Goal: Find contact information: Find contact information

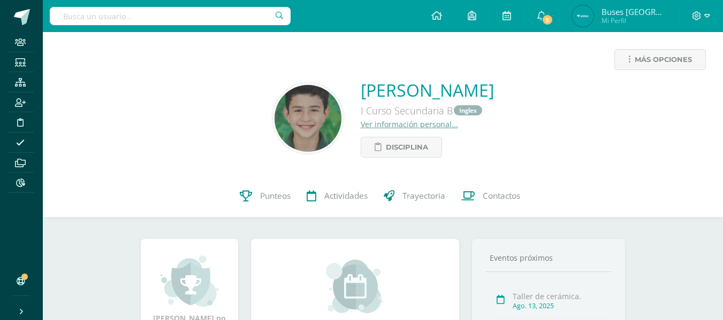
click at [194, 18] on input "text" at bounding box center [170, 16] width 241 height 18
type input "lia carre"
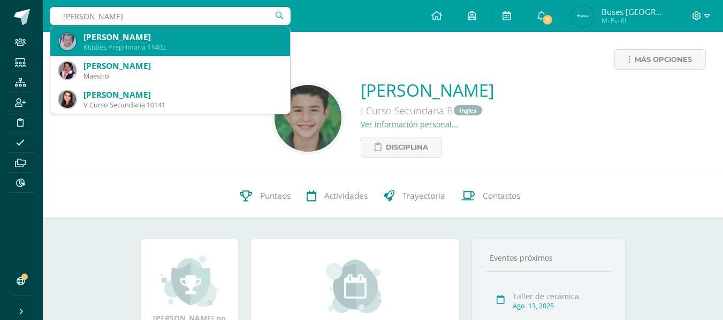
click at [178, 41] on div "Lía Elena Carrera Soto" at bounding box center [182, 37] width 198 height 11
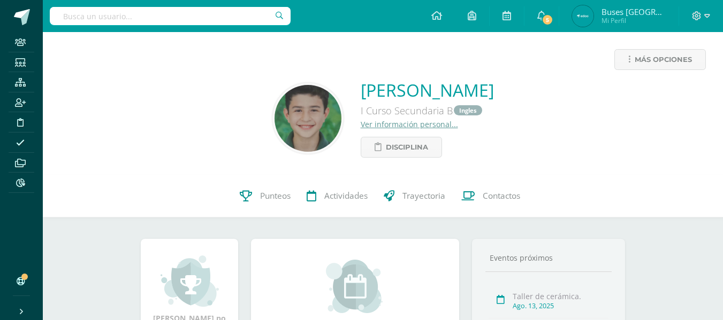
click at [178, 41] on div "Más opciones Frank Kiehnle Cordon I Curso Secundaria B Ingles Ver información p…" at bounding box center [383, 103] width 680 height 143
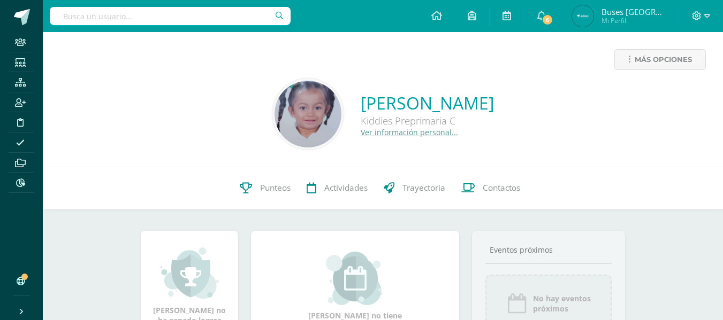
click at [382, 133] on link "Ver información personal..." at bounding box center [408, 132] width 97 height 10
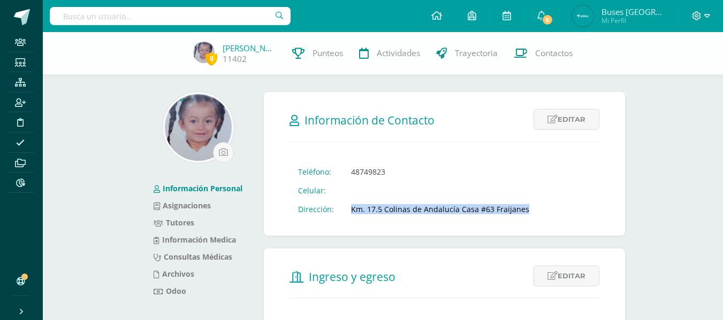
drag, startPoint x: 351, startPoint y: 210, endPoint x: 528, endPoint y: 210, distance: 177.0
click at [528, 210] on td "Km. 17.5 Colinas de Andalucía Casa #63 Fraijanes" at bounding box center [439, 209] width 195 height 19
drag, startPoint x: 351, startPoint y: 209, endPoint x: 525, endPoint y: 210, distance: 174.4
click at [525, 210] on td "Km. 17.5 Colinas de Andalucía Casa #63 Fraijanes" at bounding box center [439, 209] width 195 height 19
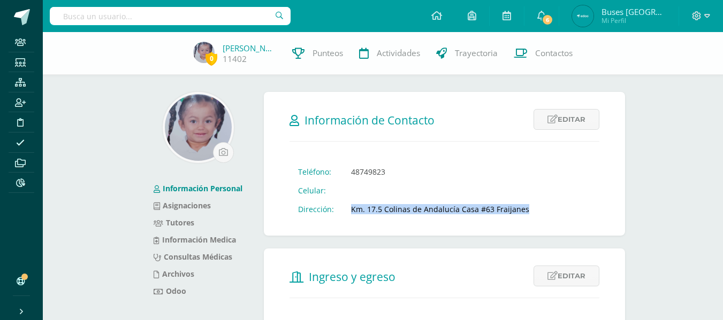
click at [525, 210] on td "Km. 17.5 Colinas de Andalucía Casa #63 Fraijanes" at bounding box center [439, 209] width 195 height 19
click at [347, 211] on td "Km. 17.5 Colinas de Andalucía Casa #63 Fraijanes" at bounding box center [439, 209] width 195 height 19
click at [352, 210] on td "Km. 17.5 Colinas de Andalucía Casa #63 Fraijanes" at bounding box center [439, 209] width 195 height 19
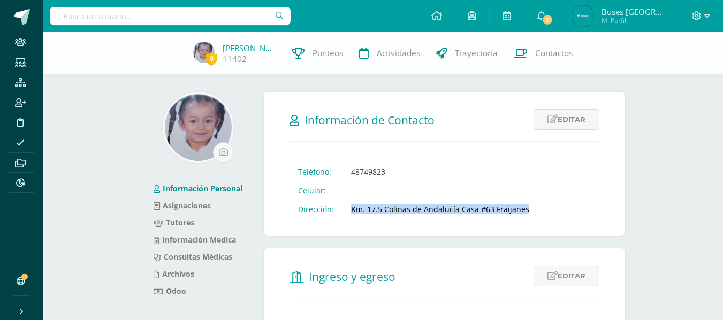
copy div "Km. 17.5 Colinas de Andalucía Casa #63 Fraijanes Telefono Dirección Has actuali…"
click at [189, 223] on link "Tutores" at bounding box center [174, 223] width 41 height 10
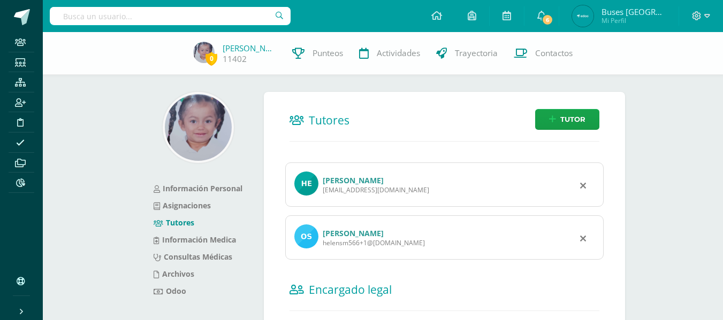
click at [364, 186] on div "[EMAIL_ADDRESS][DOMAIN_NAME]" at bounding box center [376, 190] width 106 height 9
click at [348, 180] on link "[PERSON_NAME]" at bounding box center [353, 180] width 61 height 10
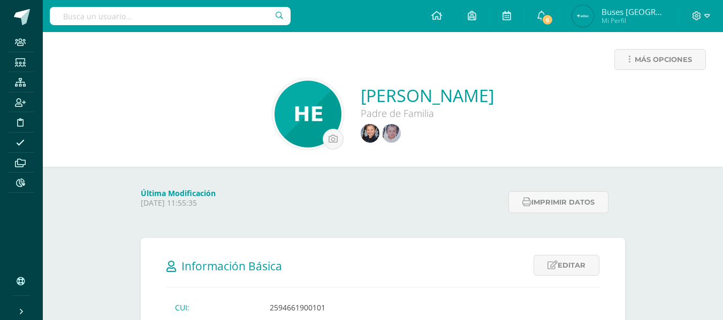
scroll to position [107, 0]
